Goal: Information Seeking & Learning: Get advice/opinions

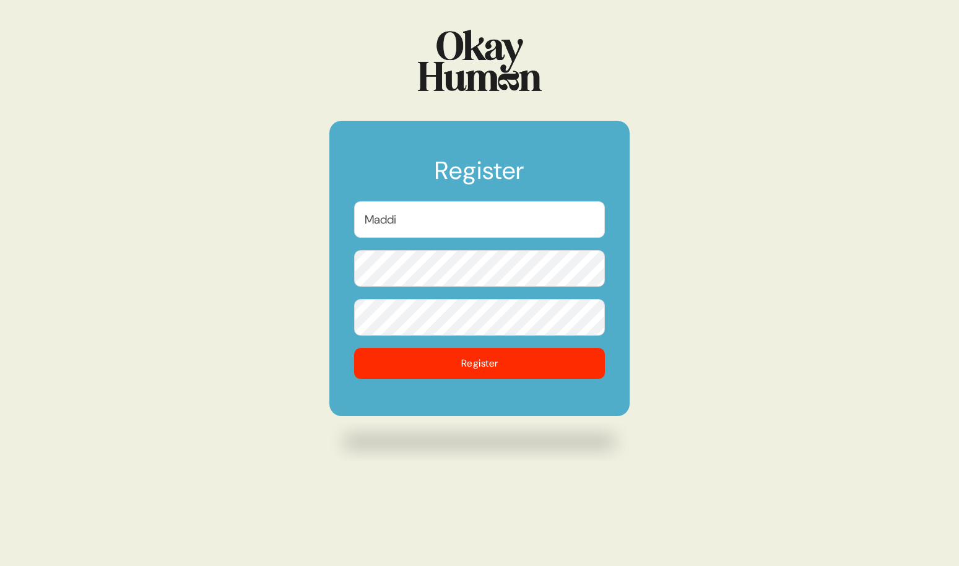
click at [426, 226] on input "Maddi" at bounding box center [479, 219] width 251 height 37
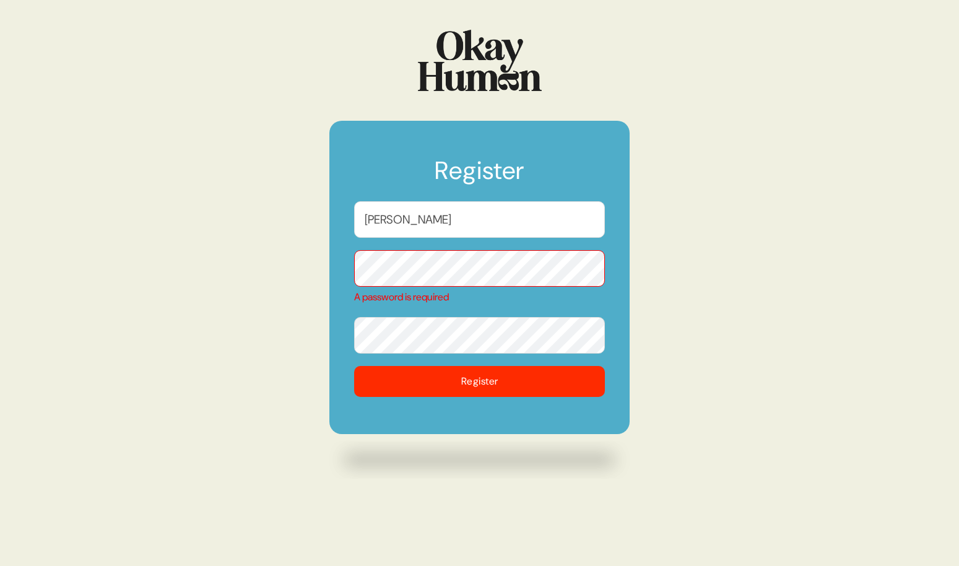
type input "[PERSON_NAME]"
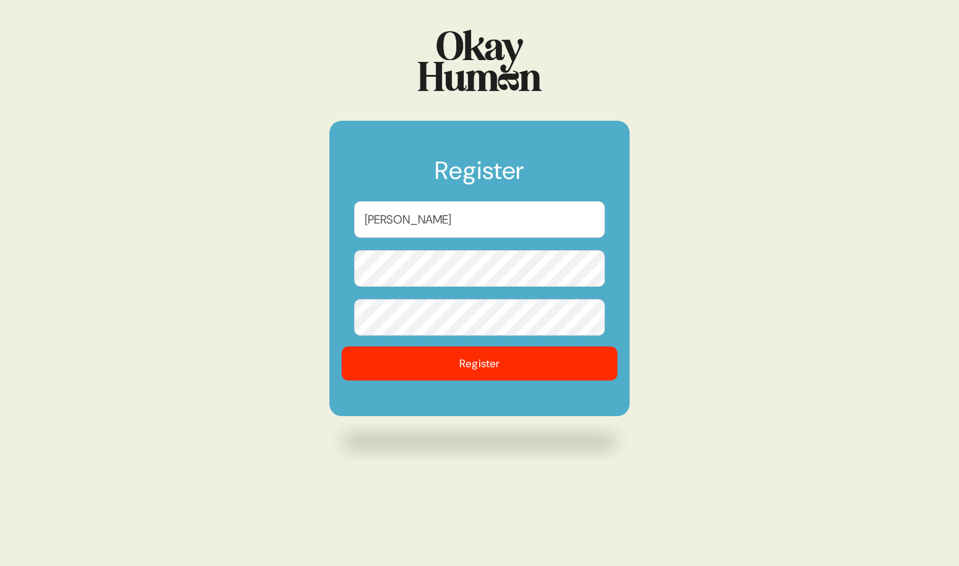
click at [457, 360] on button "Register" at bounding box center [480, 364] width 276 height 34
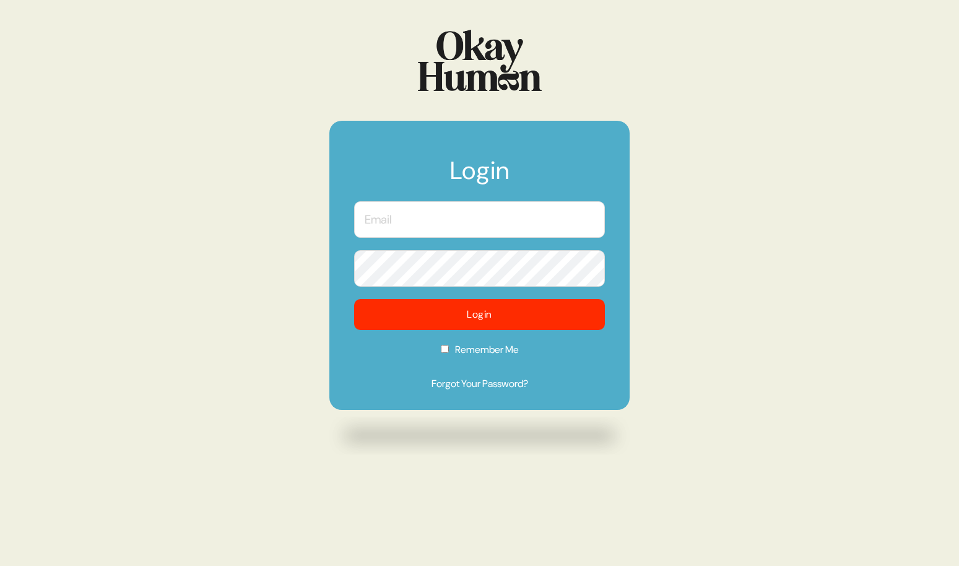
click at [469, 223] on input "text" at bounding box center [479, 219] width 251 height 37
type input "[EMAIL_ADDRESS][DOMAIN_NAME]"
click at [354, 299] on button "Login" at bounding box center [479, 314] width 251 height 31
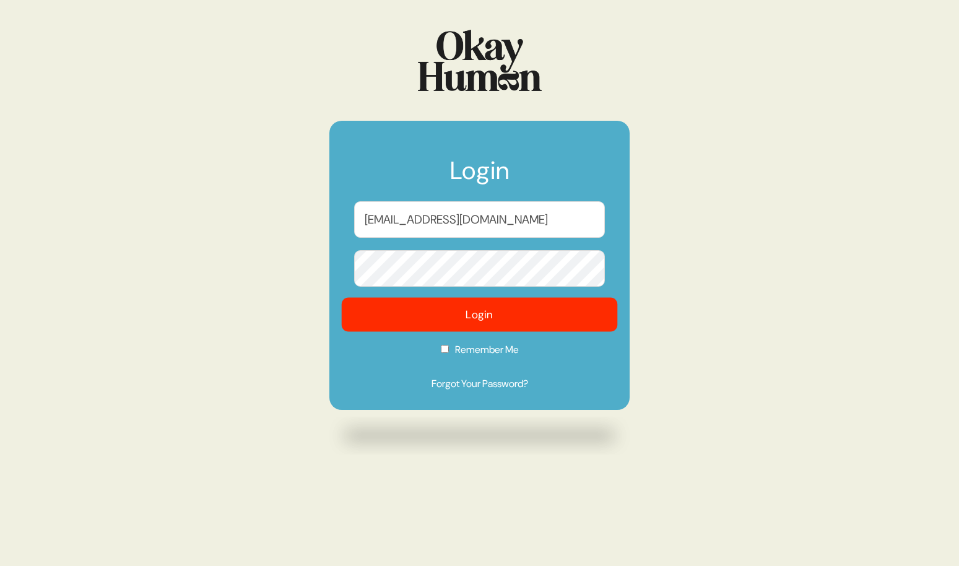
click at [506, 310] on button "Login" at bounding box center [480, 315] width 276 height 34
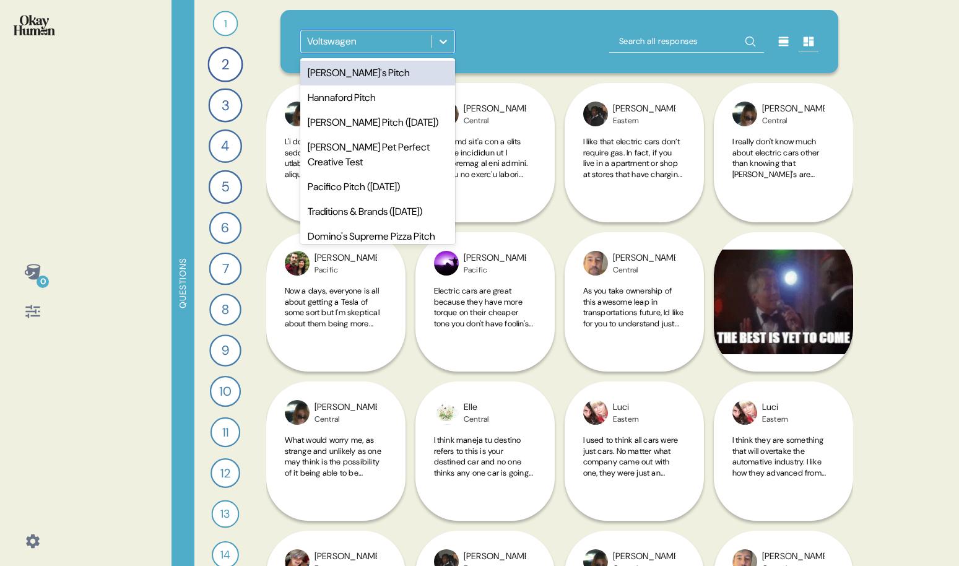
click at [446, 40] on icon at bounding box center [443, 42] width 7 height 4
click at [405, 73] on div "[PERSON_NAME]'s Pitch" at bounding box center [377, 73] width 155 height 25
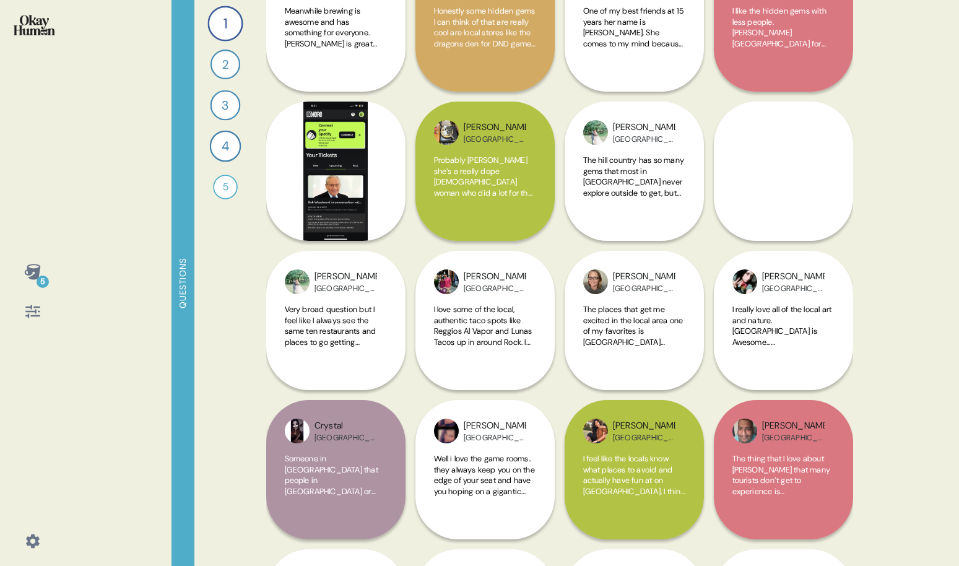
scroll to position [1176, 0]
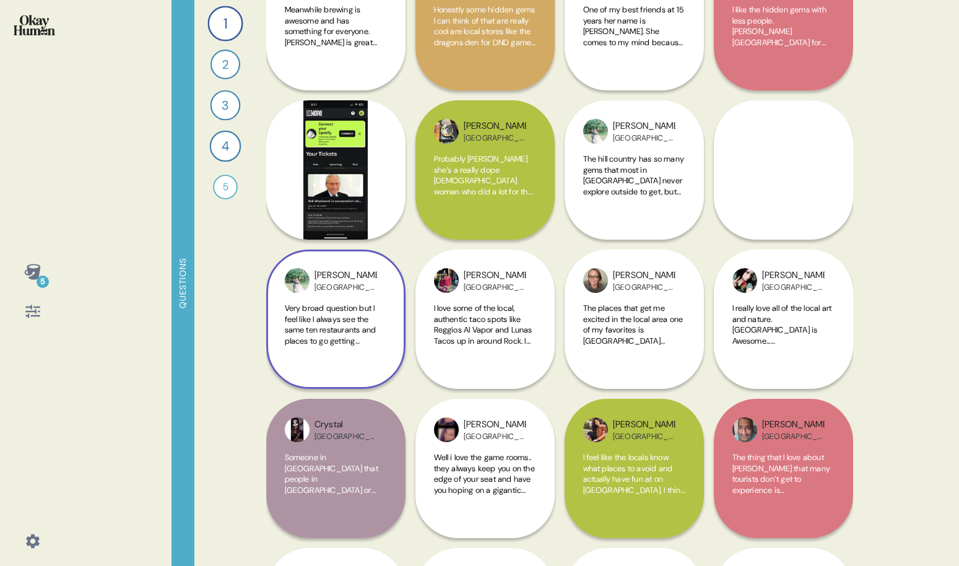
click at [318, 311] on span "Very broad question but I feel like I always see the same ten restaurants and p…" at bounding box center [332, 368] width 95 height 130
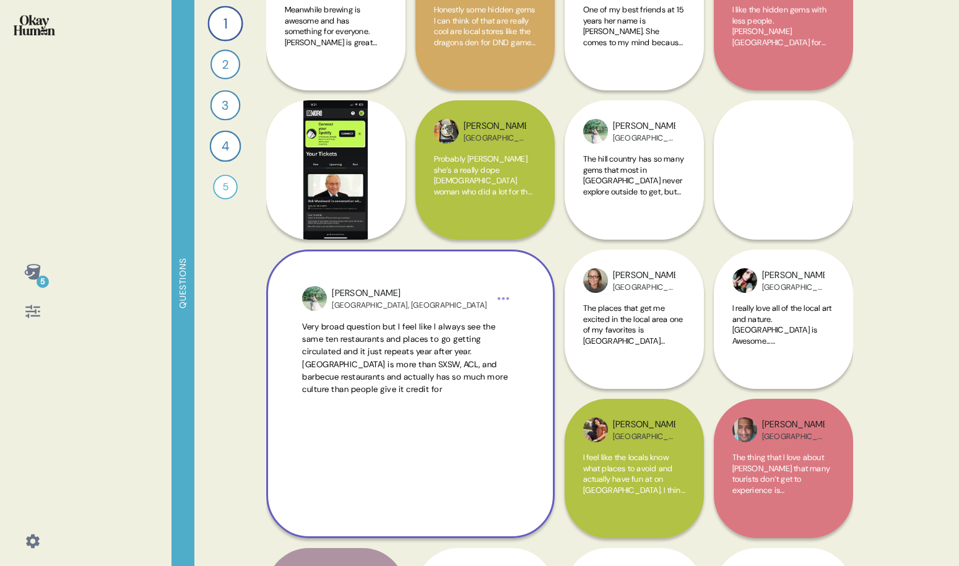
click at [251, 330] on div "1 What are the hidden gems that make [PERSON_NAME] feel like your [GEOGRAPHIC_D…" at bounding box center [225, 283] width 62 height 566
click at [662, 349] on div "The places that get me excited in the local area one of my favorites is [GEOGRA…" at bounding box center [634, 332] width 102 height 58
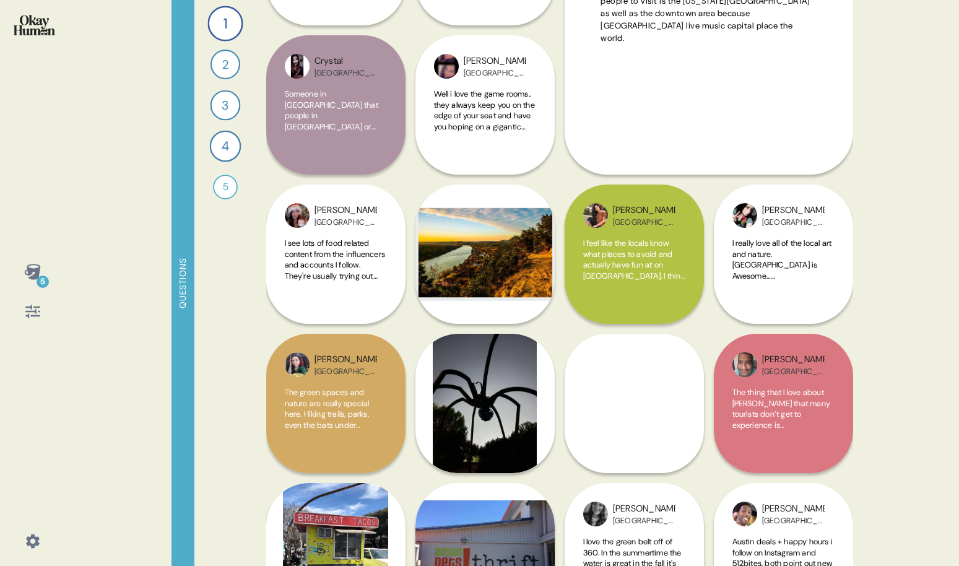
scroll to position [1544, 0]
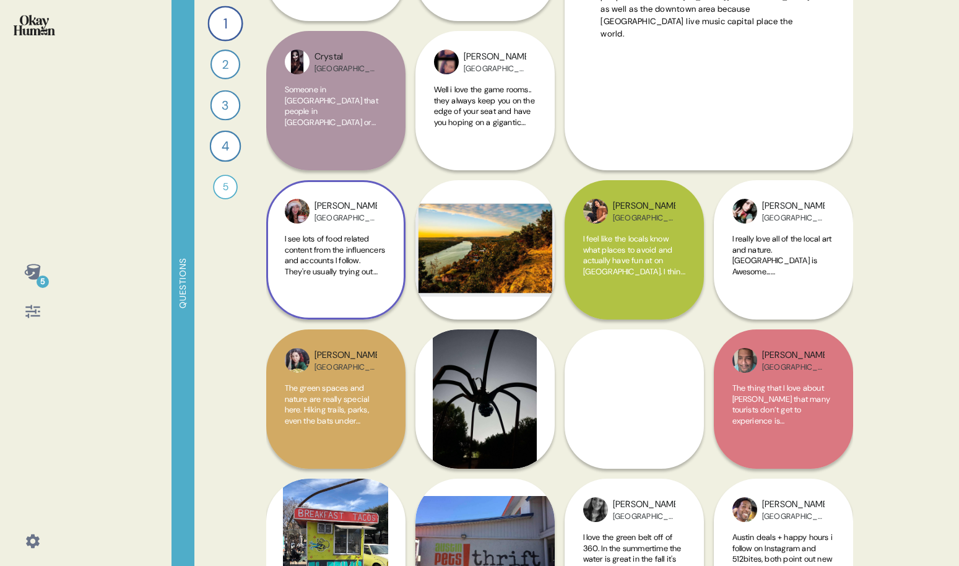
click at [360, 280] on div "I see lots of food related content from the influencers and accounts I follow. …" at bounding box center [336, 262] width 102 height 58
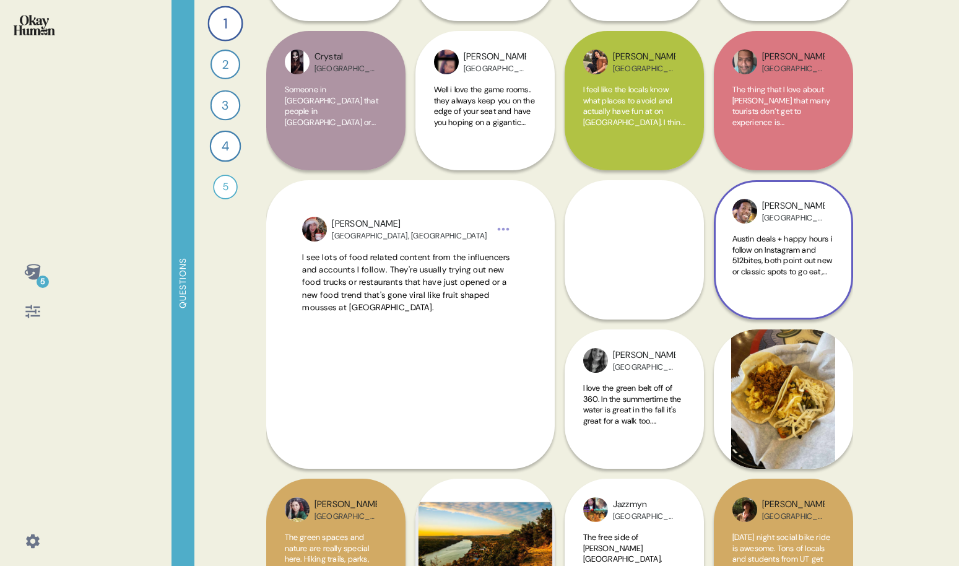
click at [796, 271] on span "Austin deals + happy hours i follow on Instagram and 512bites, both point out n…" at bounding box center [782, 281] width 101 height 97
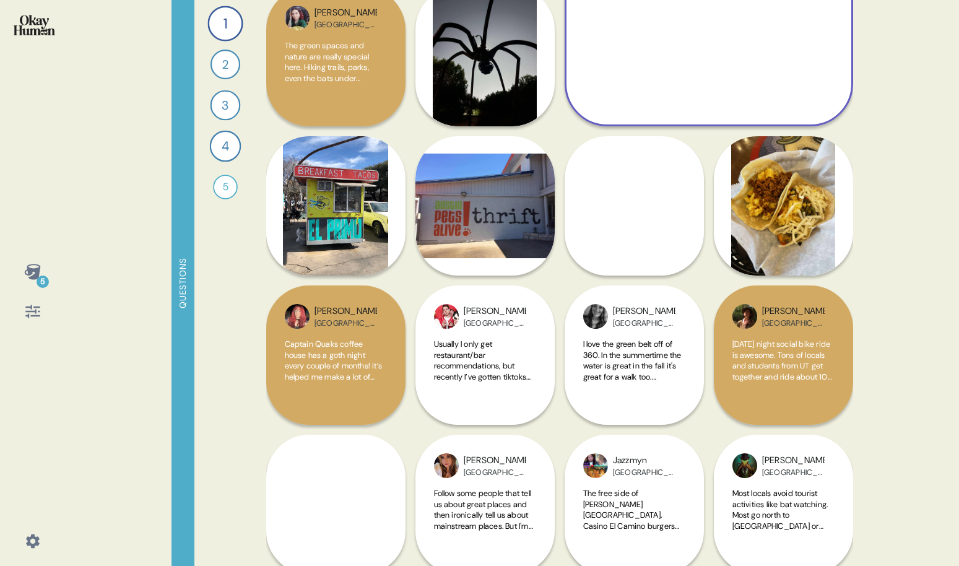
scroll to position [1887, 0]
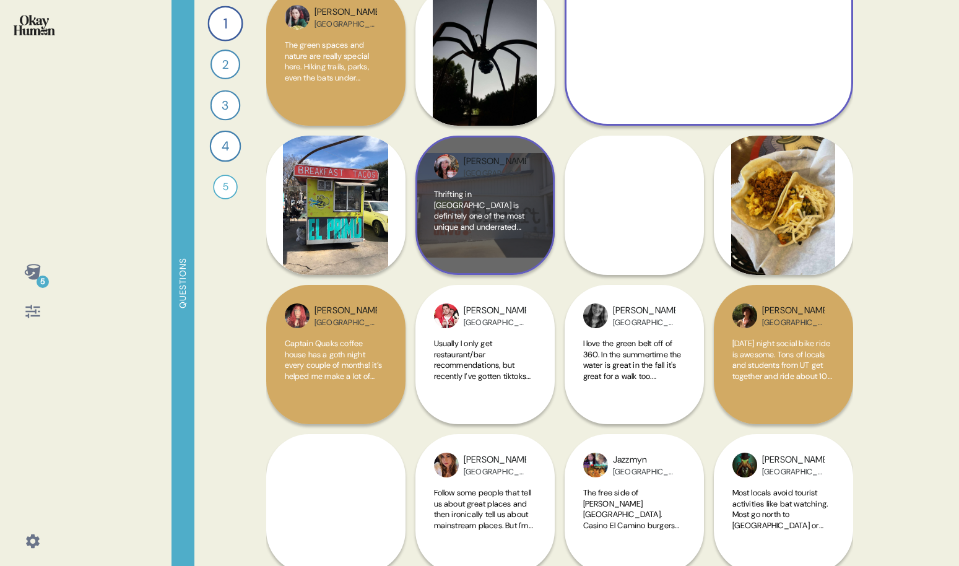
click at [482, 233] on div "Thrifting in [GEOGRAPHIC_DATA] is definitely one of the most unique and underra…" at bounding box center [485, 222] width 102 height 67
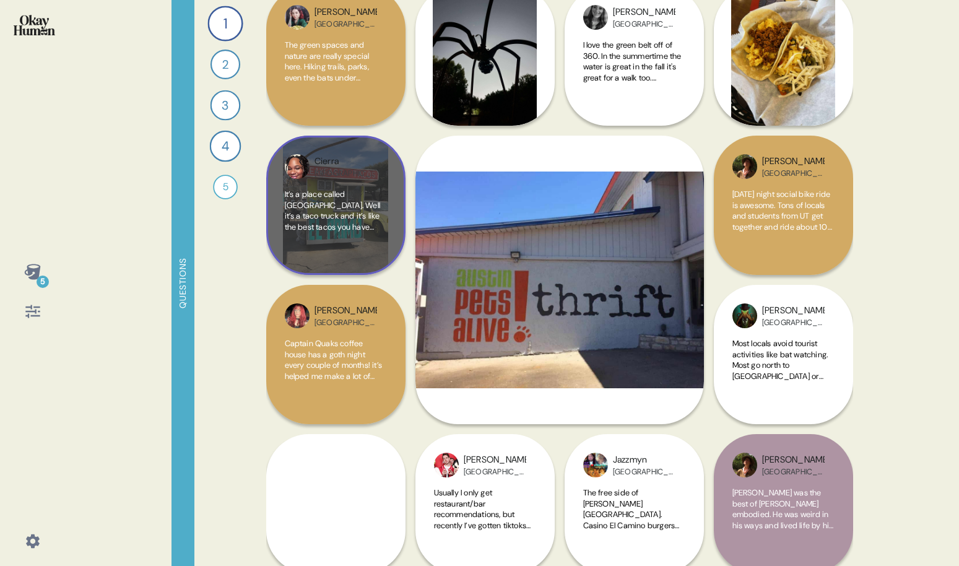
click at [352, 210] on span "It’s a place called [GEOGRAPHIC_DATA]. Well it’s a taco truck and it’s like the…" at bounding box center [333, 237] width 96 height 97
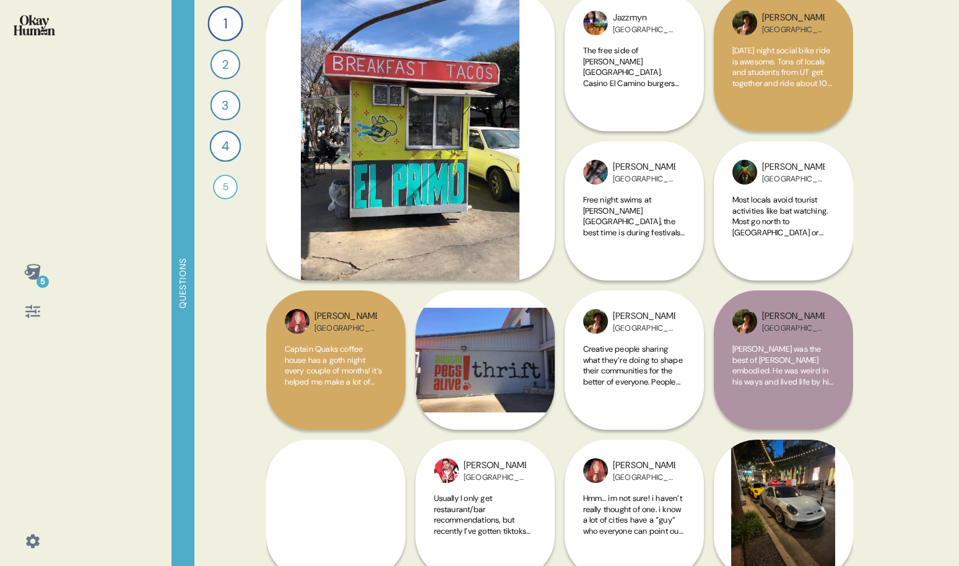
scroll to position [2032, 0]
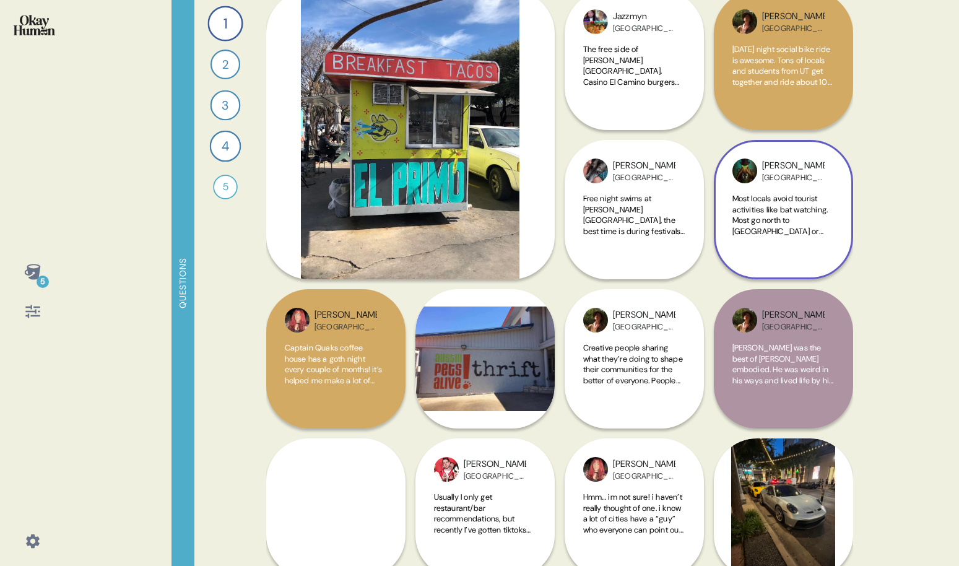
click at [758, 232] on span "Most locals avoid tourist activities like bat watching. Most go north to [GEOGR…" at bounding box center [780, 236] width 96 height 87
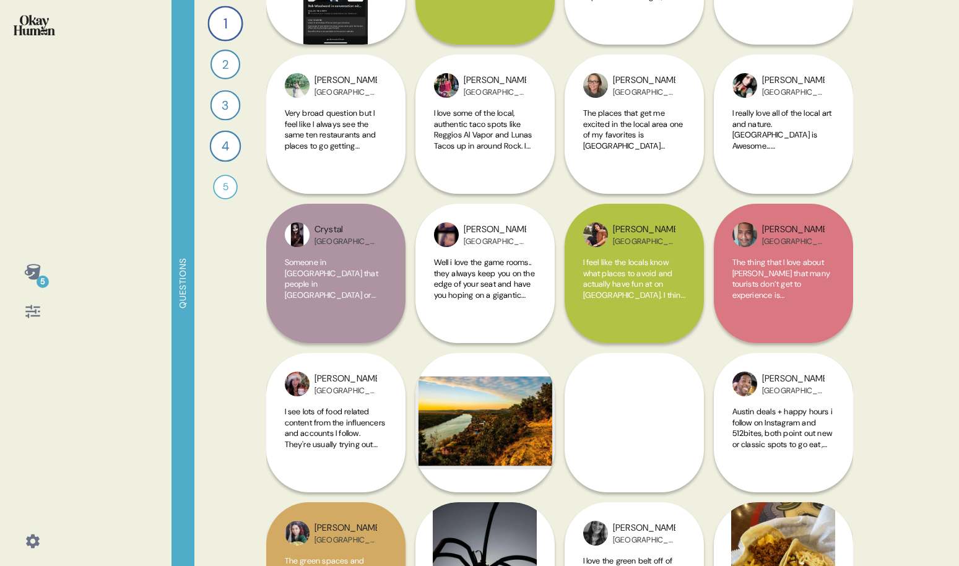
scroll to position [0, 0]
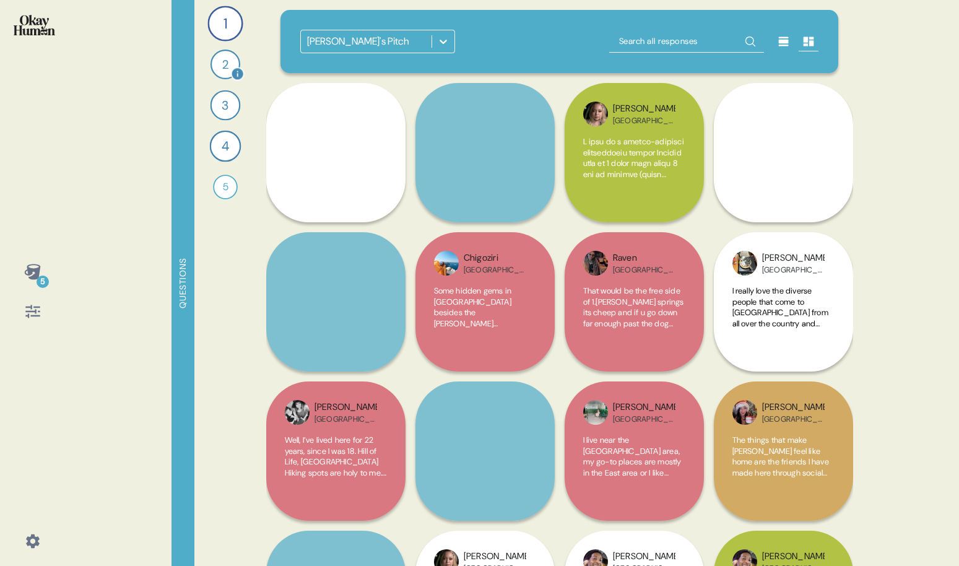
click at [231, 65] on div "2" at bounding box center [225, 65] width 30 height 30
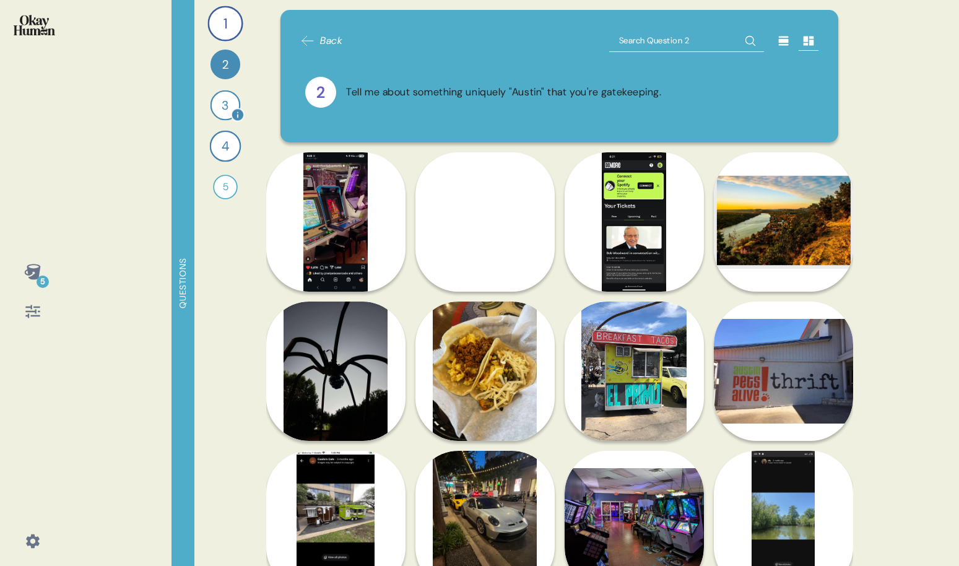
click at [227, 103] on div "3" at bounding box center [225, 105] width 30 height 30
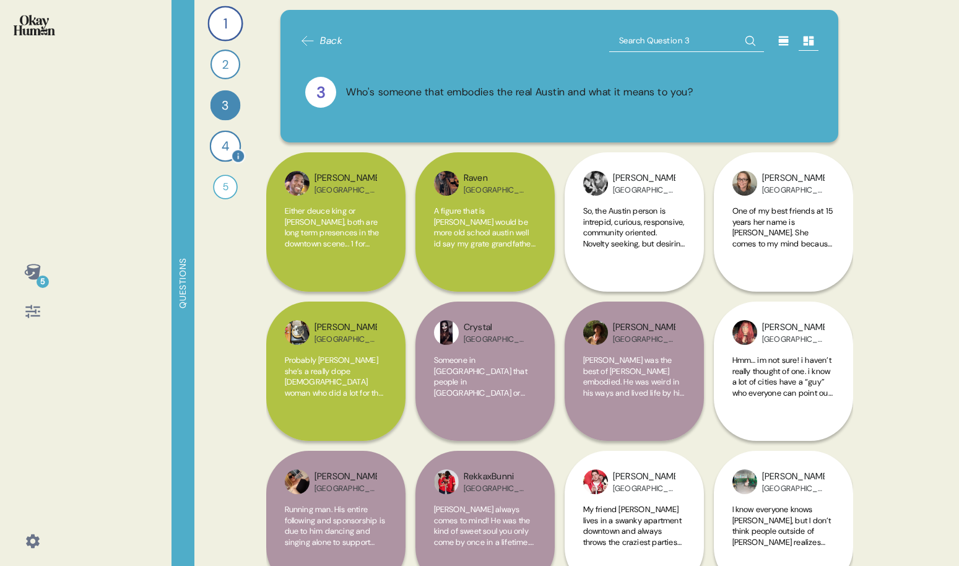
click at [226, 140] on div "4" at bounding box center [225, 147] width 32 height 32
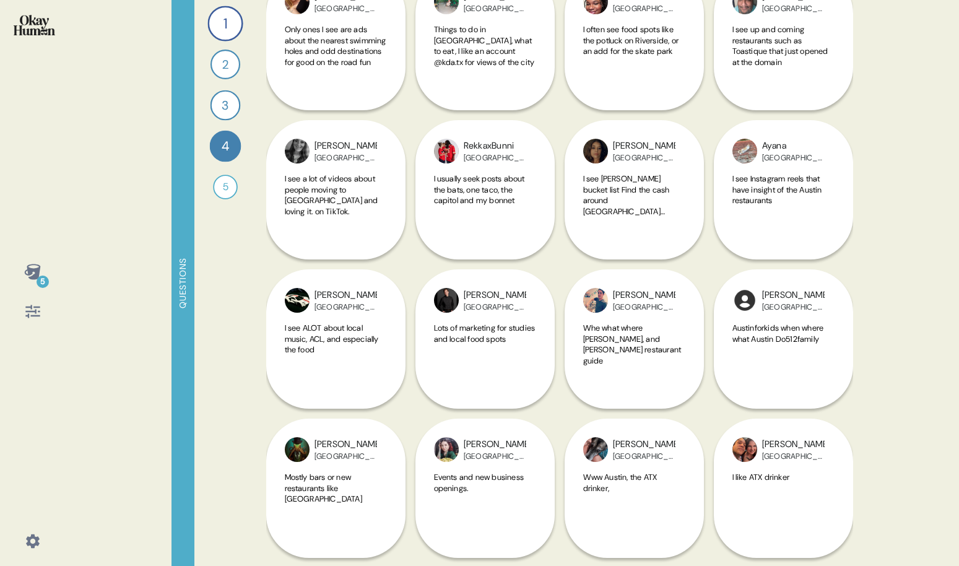
scroll to position [780, 0]
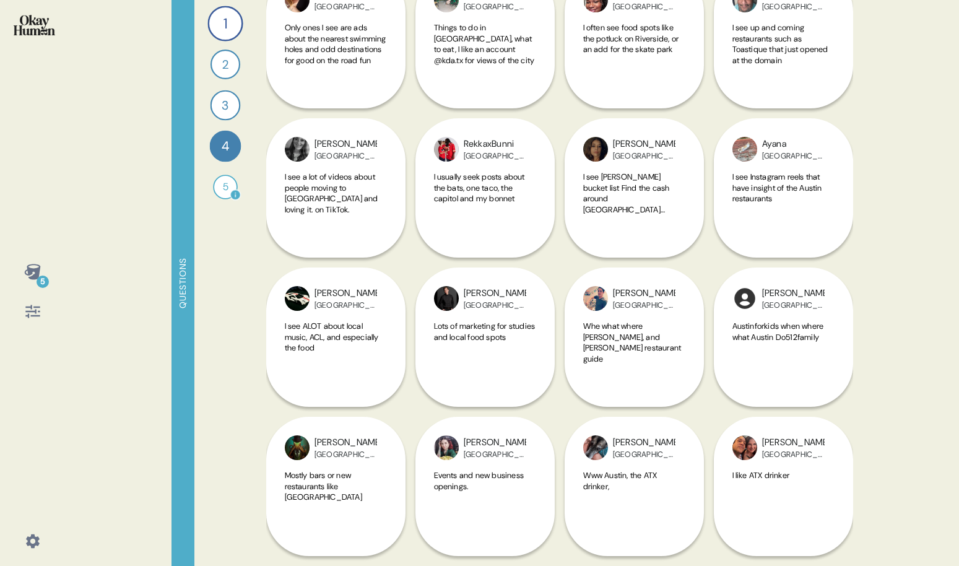
click at [226, 183] on div "5" at bounding box center [225, 187] width 25 height 25
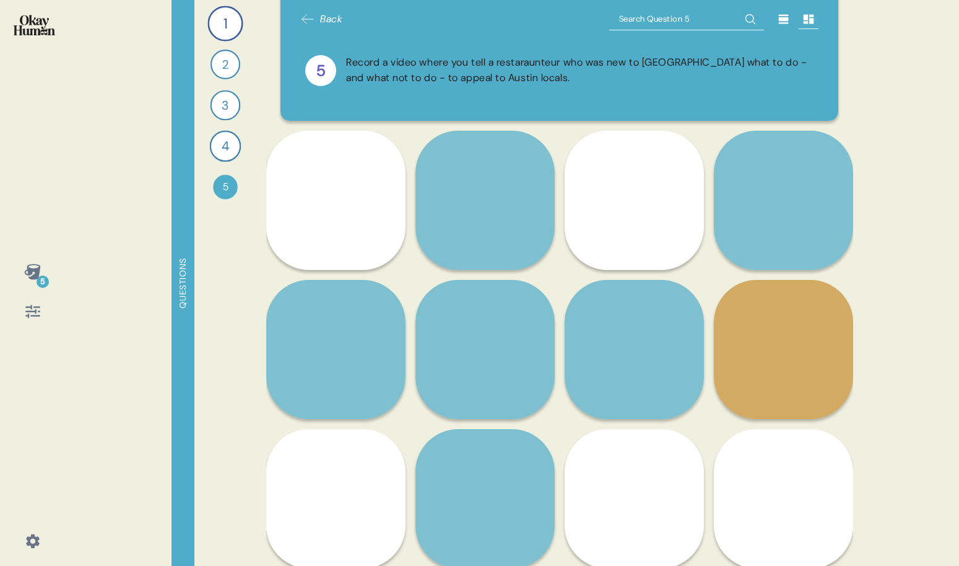
scroll to position [0, 0]
